Goal: Task Accomplishment & Management: Complete application form

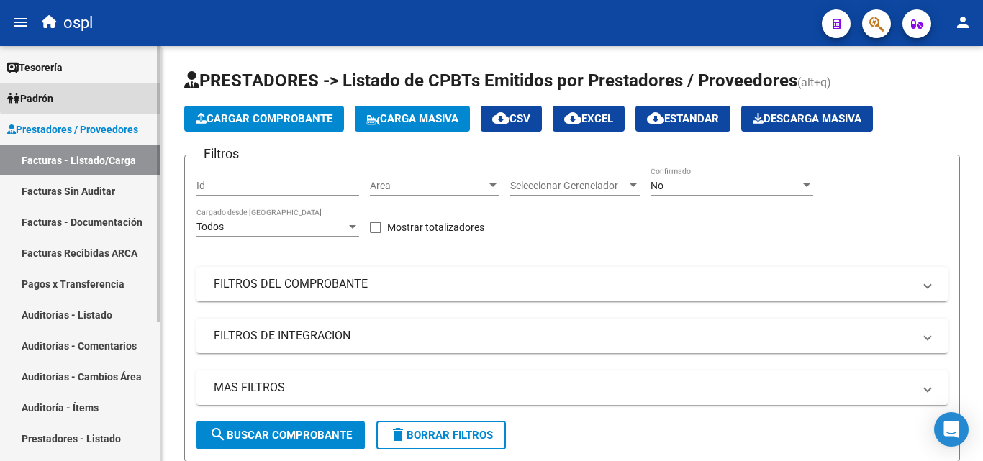
click at [97, 95] on link "Padrón" at bounding box center [80, 98] width 160 height 31
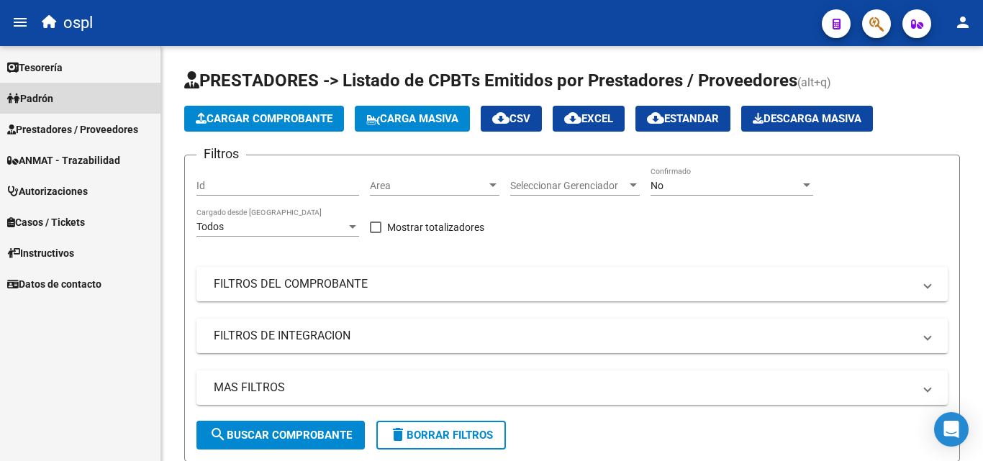
click at [21, 98] on span "Padrón" at bounding box center [30, 99] width 46 height 16
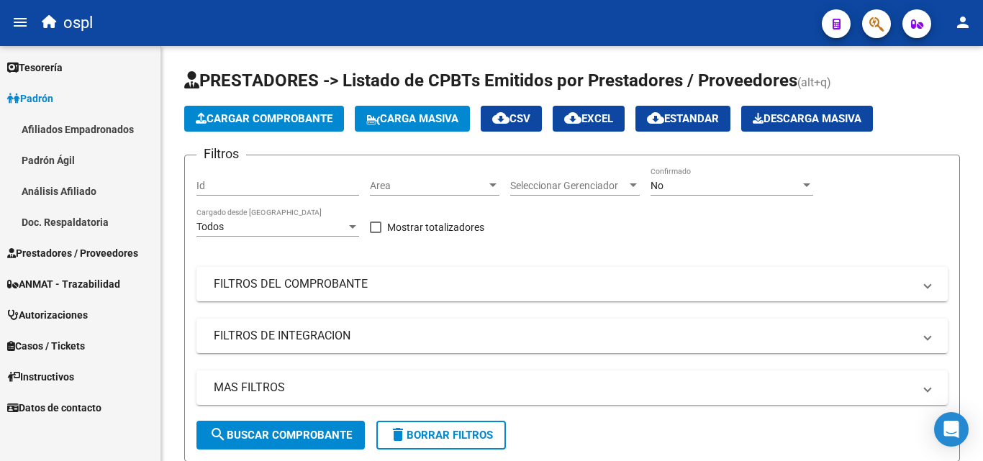
click at [73, 126] on link "Afiliados Empadronados" at bounding box center [80, 129] width 160 height 31
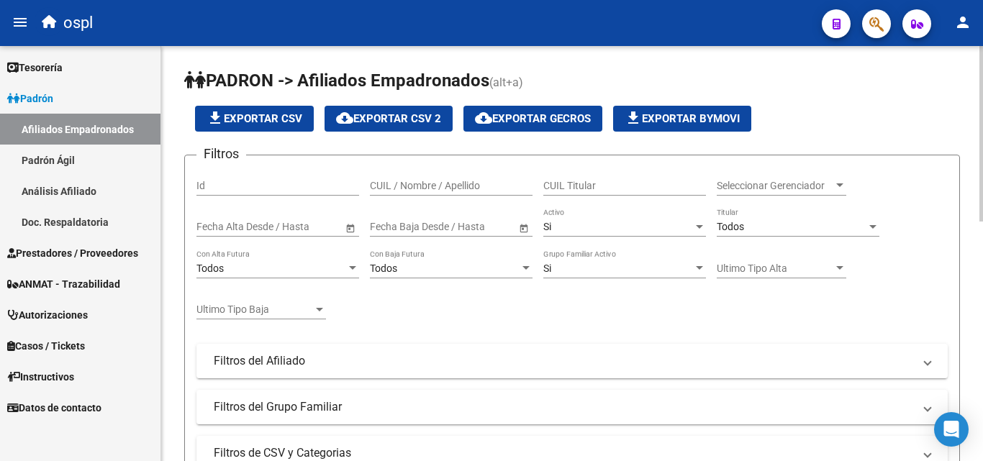
click at [272, 108] on button "file_download Exportar CSV" at bounding box center [254, 119] width 119 height 26
click at [79, 106] on link "Padrón" at bounding box center [80, 98] width 160 height 31
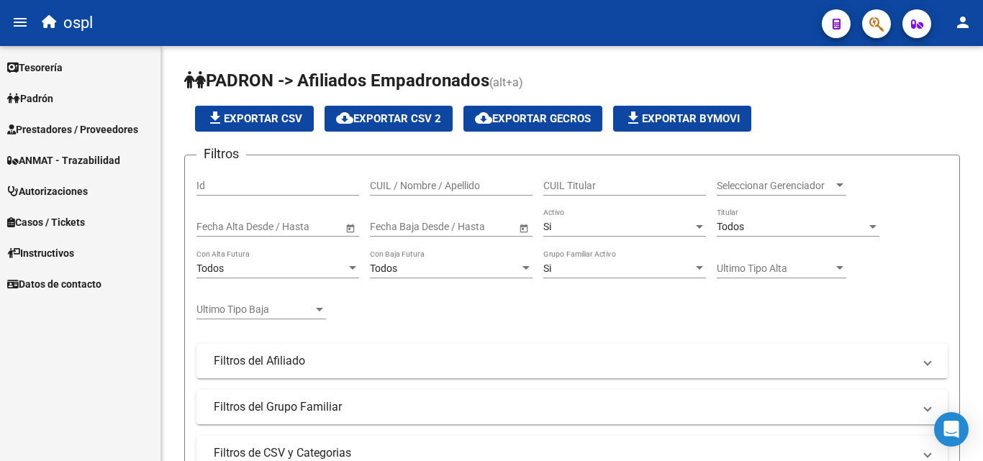
click at [132, 119] on link "Prestadores / Proveedores" at bounding box center [80, 129] width 160 height 31
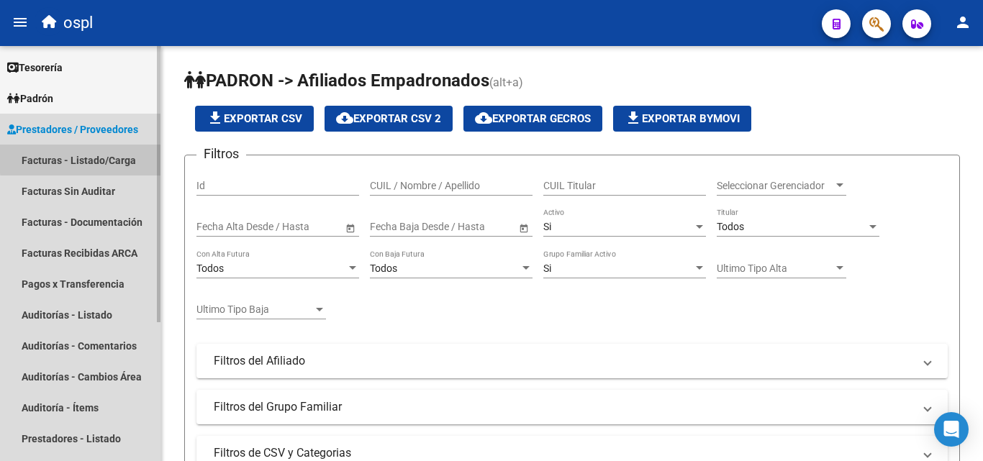
click at [122, 156] on link "Facturas - Listado/Carga" at bounding box center [80, 160] width 160 height 31
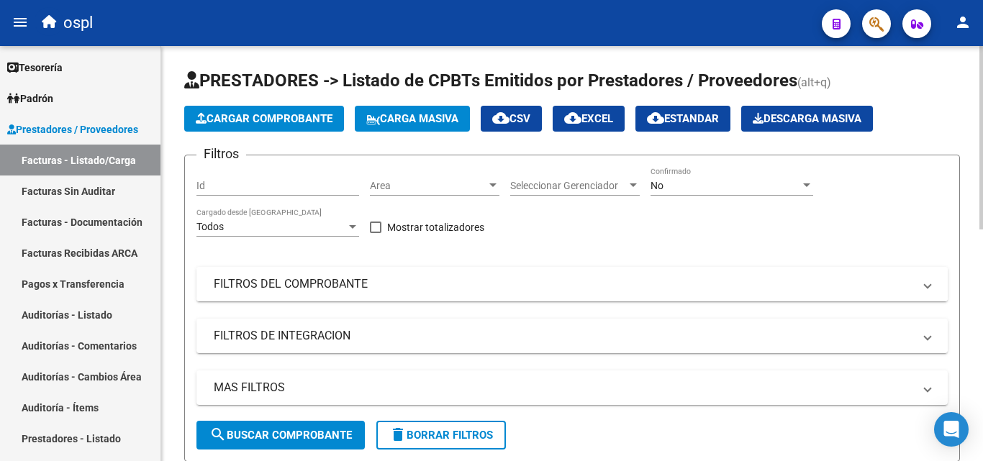
click at [447, 291] on mat-panel-title "FILTROS DEL COMPROBANTE" at bounding box center [563, 284] width 699 height 16
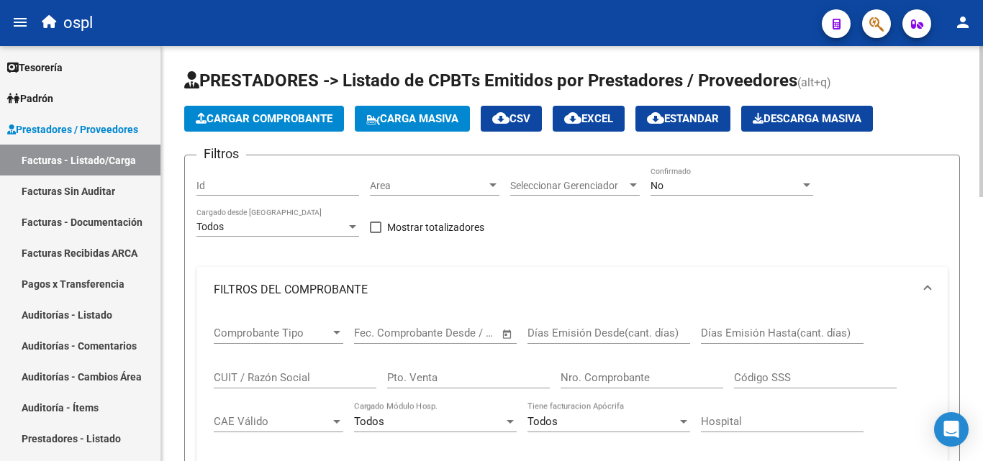
scroll to position [216, 0]
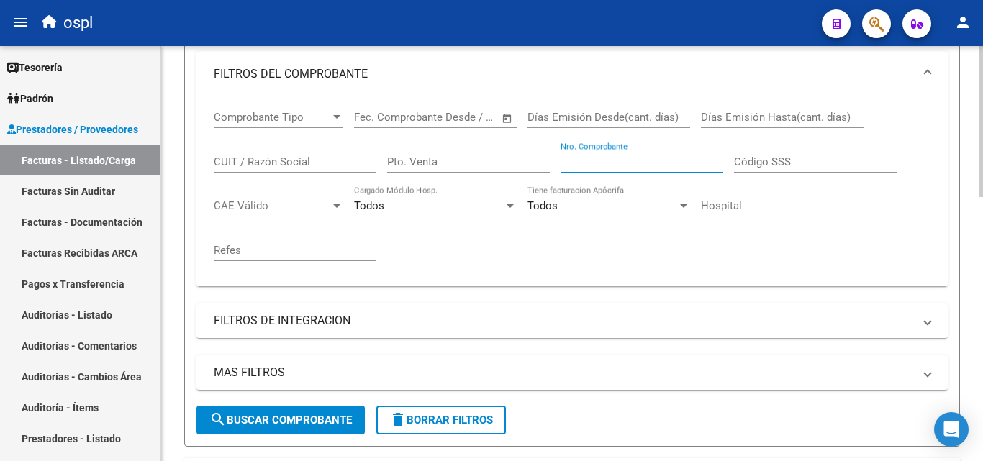
click at [624, 161] on input "Nro. Comprobante" at bounding box center [641, 161] width 163 height 13
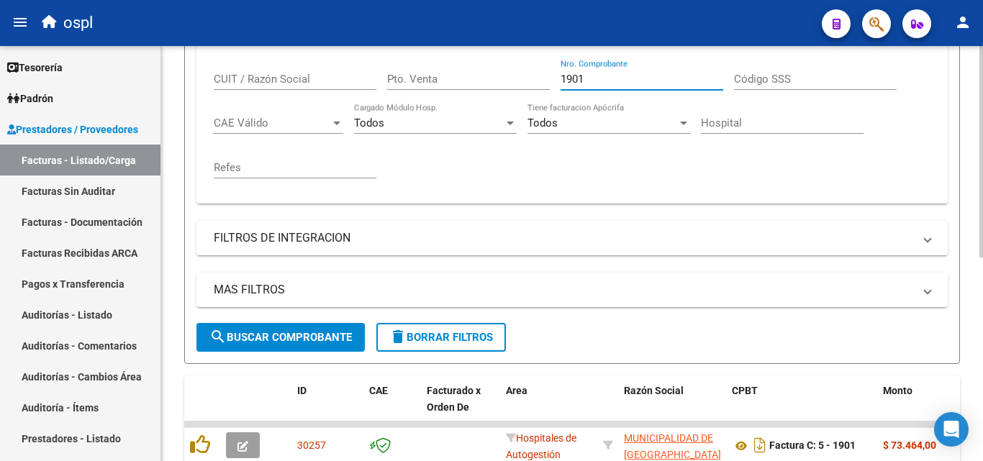
scroll to position [400, 0]
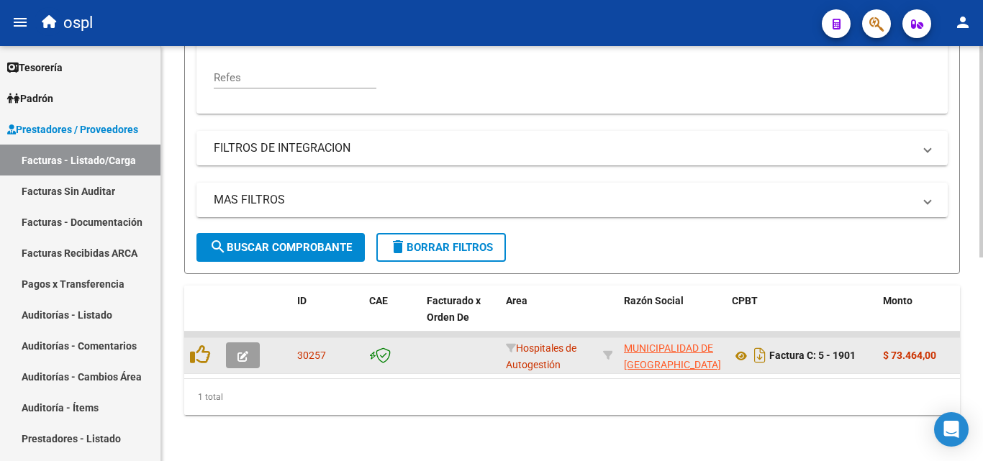
type input "1901"
click at [238, 351] on button "button" at bounding box center [243, 355] width 34 height 26
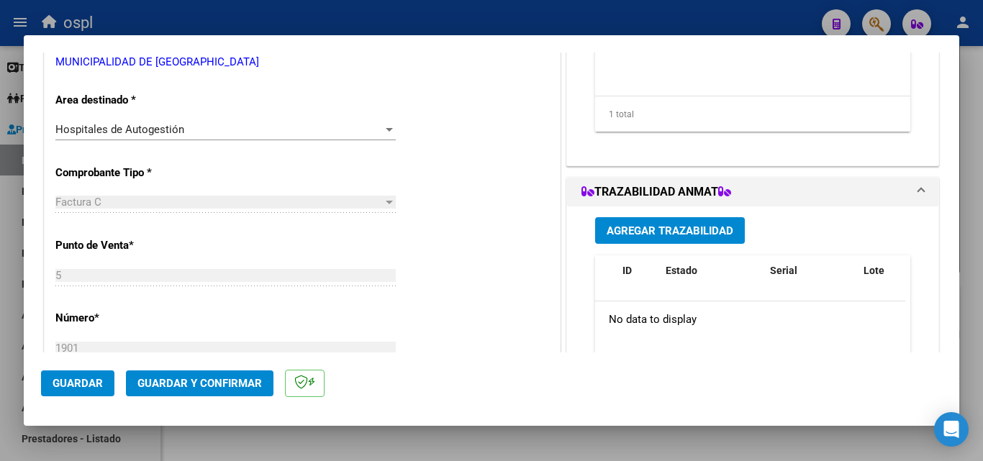
scroll to position [288, 0]
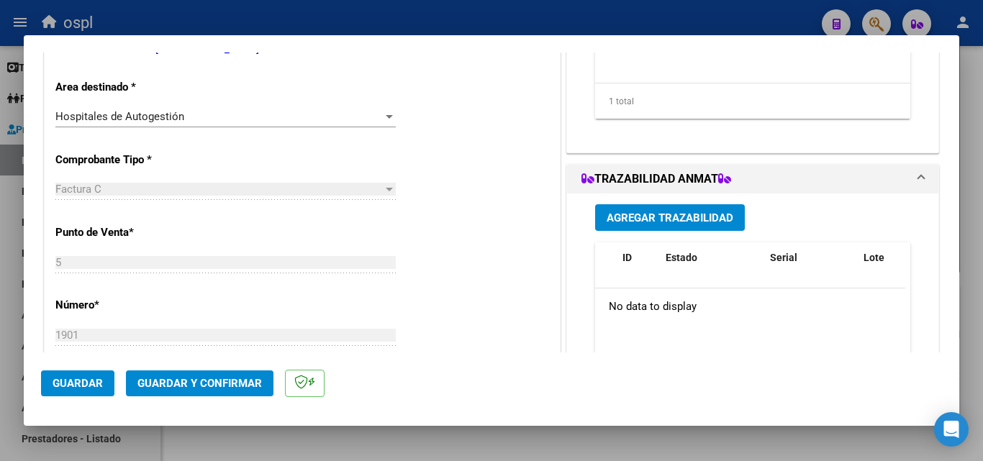
click at [186, 109] on div "Hospitales de Autogestión Seleccionar Area" at bounding box center [225, 117] width 340 height 22
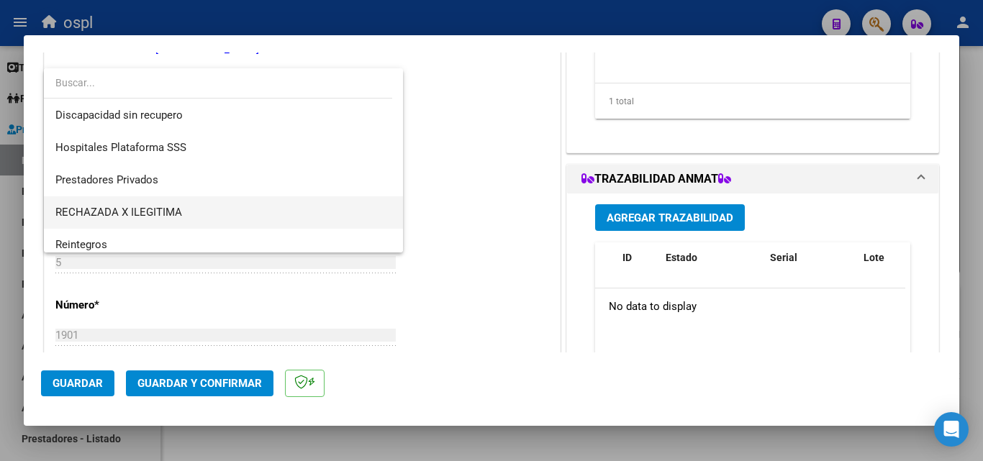
scroll to position [172, 0]
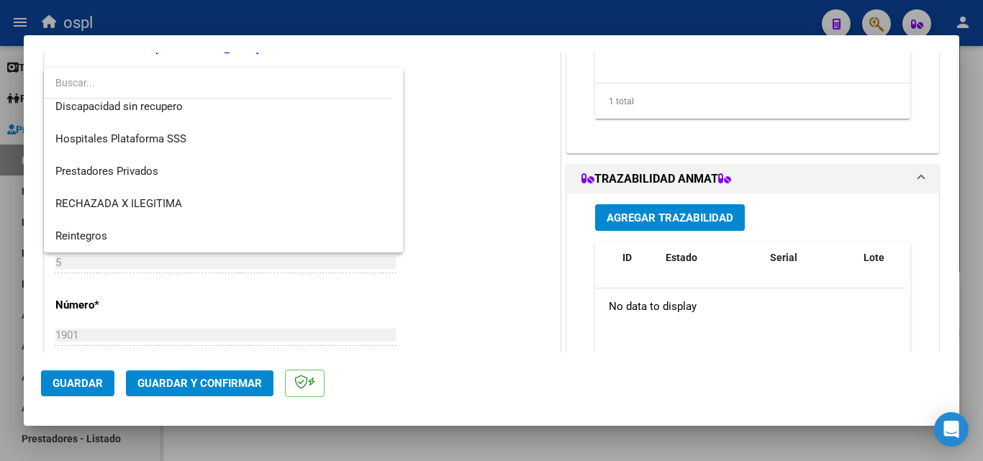
click at [525, 27] on div at bounding box center [491, 230] width 983 height 461
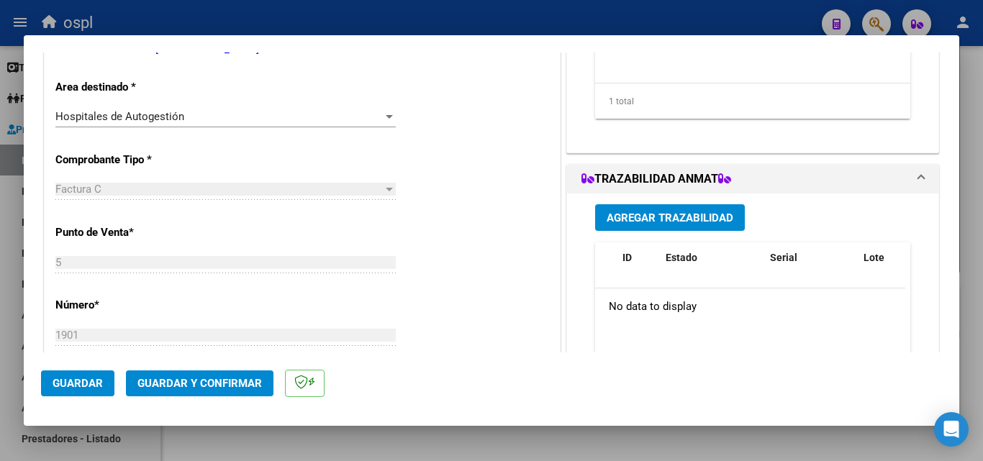
click at [465, 17] on div at bounding box center [491, 230] width 983 height 461
type input "$ 0,00"
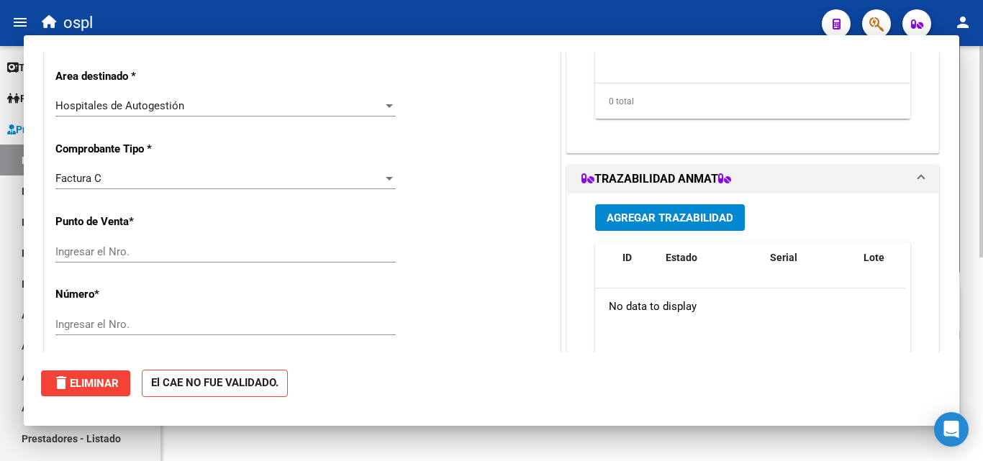
scroll to position [0, 0]
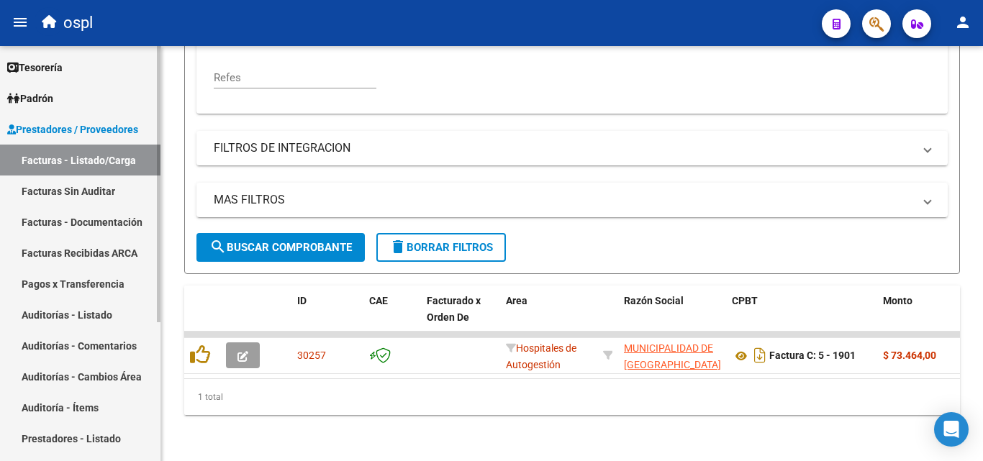
click at [94, 189] on link "Facturas Sin Auditar" at bounding box center [80, 190] width 160 height 31
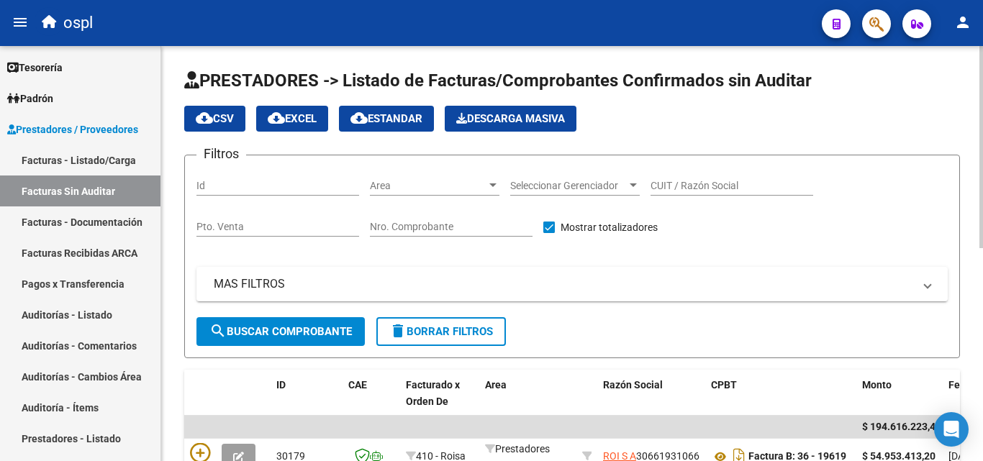
click at [757, 122] on div "cloud_download CSV cloud_download EXCEL cloud_download Estandar Descarga Masiva" at bounding box center [571, 119] width 775 height 26
